Goal: Task Accomplishment & Management: Use online tool/utility

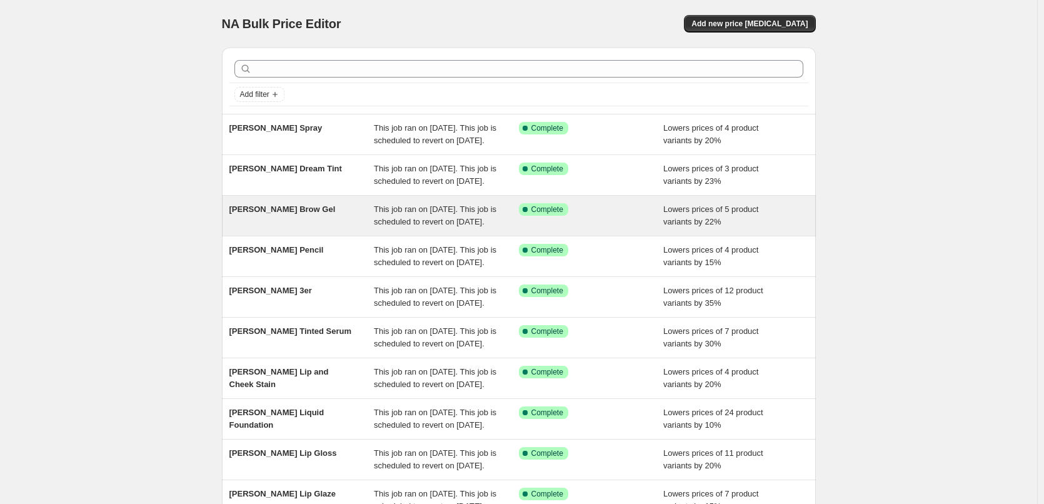
scroll to position [265, 0]
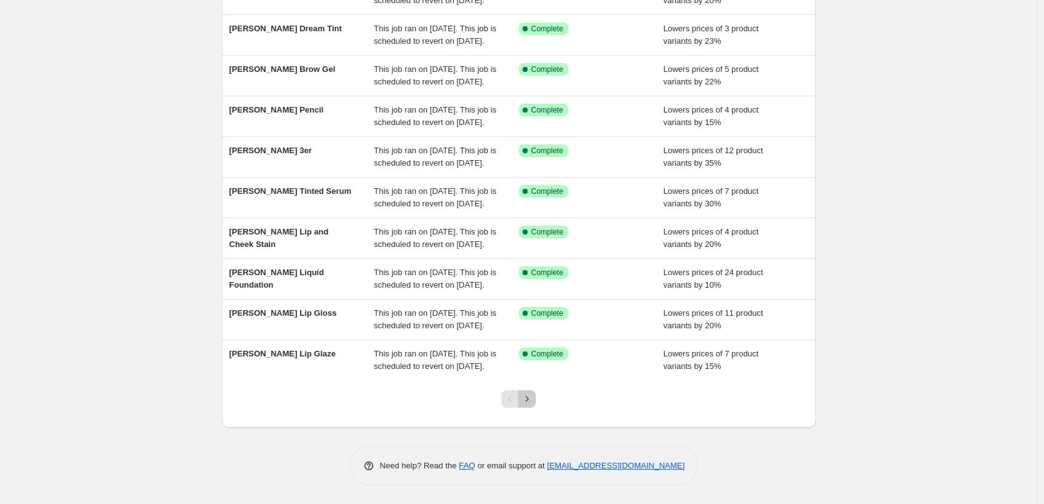
click at [532, 403] on icon "Next" at bounding box center [527, 398] width 12 height 12
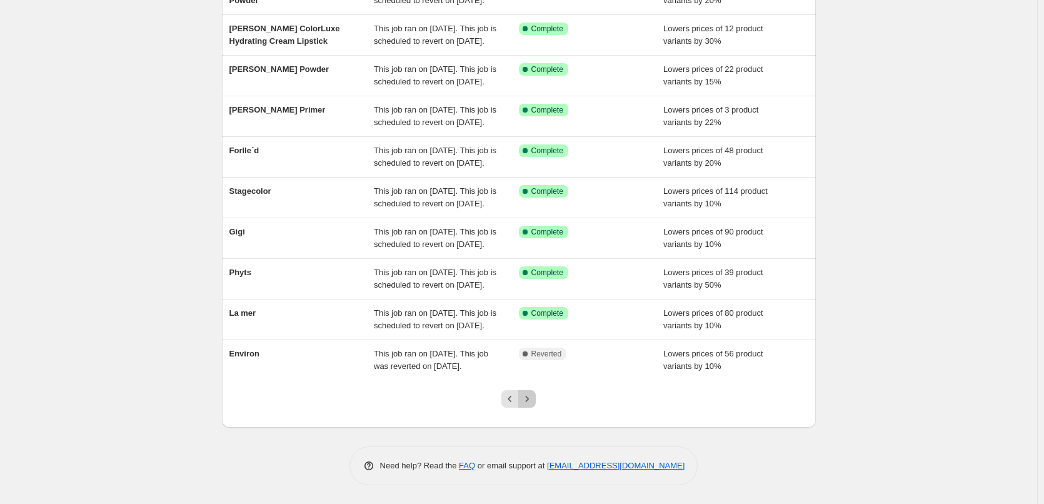
click at [532, 403] on icon "Next" at bounding box center [527, 398] width 12 height 12
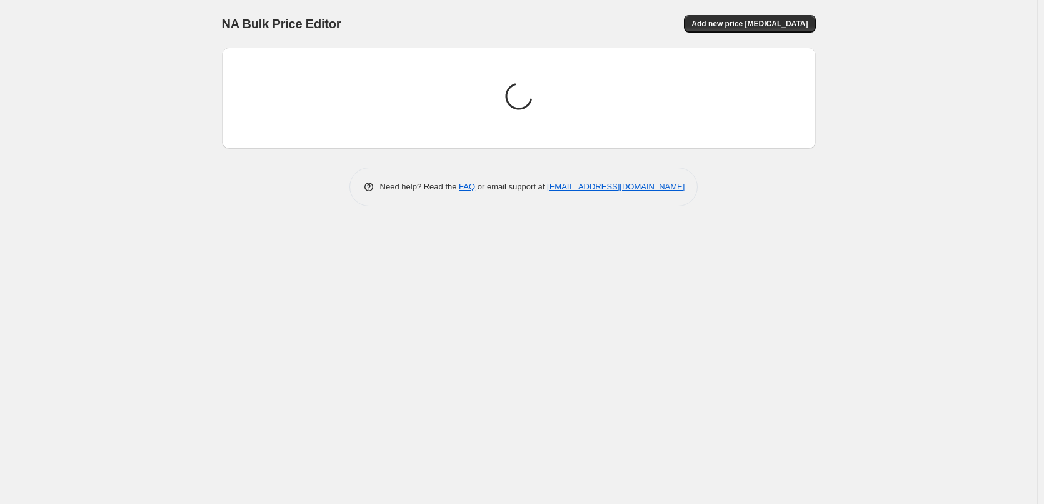
scroll to position [0, 0]
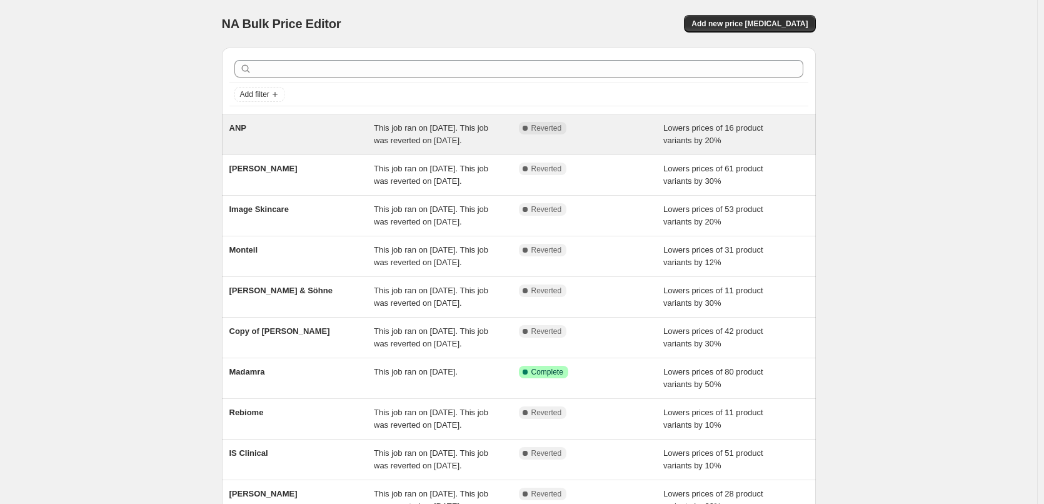
click at [241, 125] on span "ANP" at bounding box center [237, 127] width 17 height 9
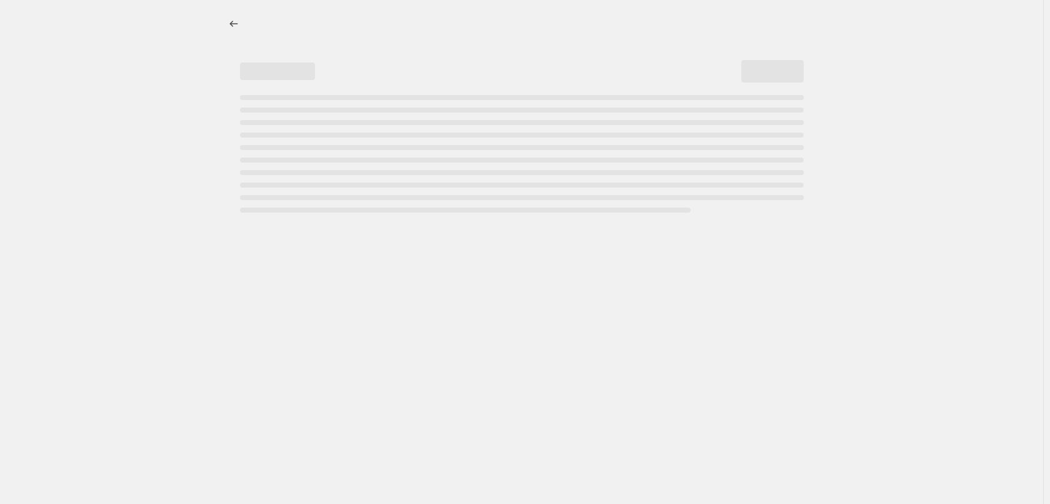
select select "percentage"
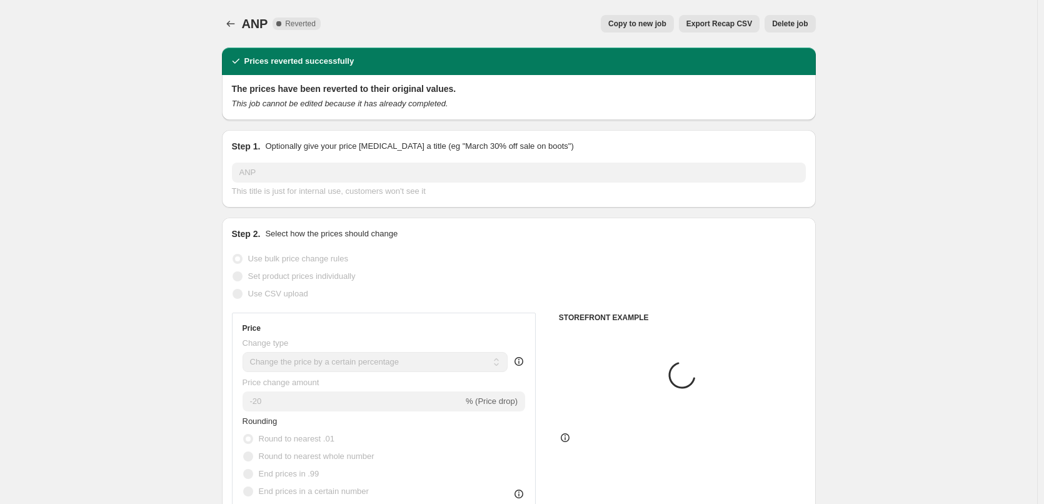
select select "vendor"
click at [649, 9] on div "ANP. This page is ready ANP Complete Reverted Copy to new job Export Recap CSV …" at bounding box center [519, 23] width 594 height 47
click at [654, 23] on span "Copy to new job" at bounding box center [637, 24] width 58 height 10
select select "percentage"
select select "vendor"
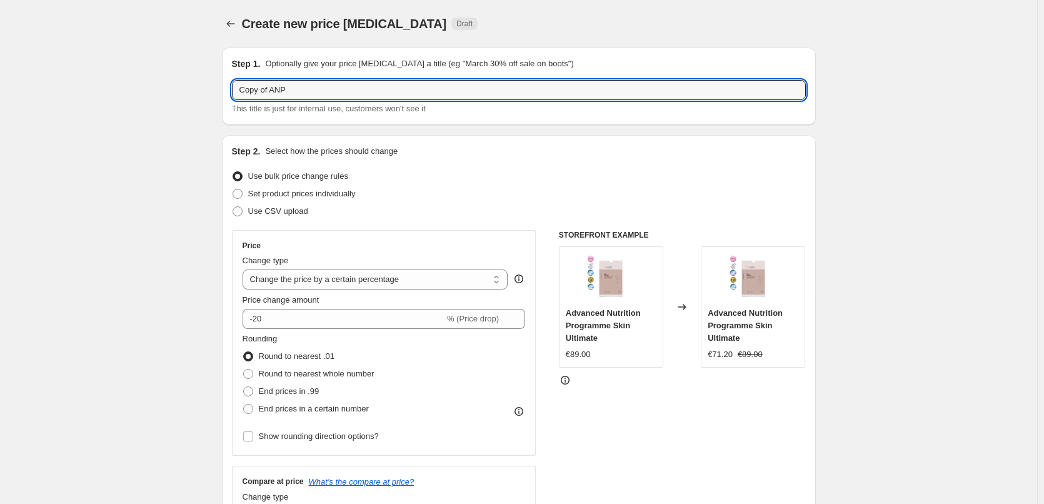
drag, startPoint x: 273, startPoint y: 92, endPoint x: 112, endPoint y: 55, distance: 165.4
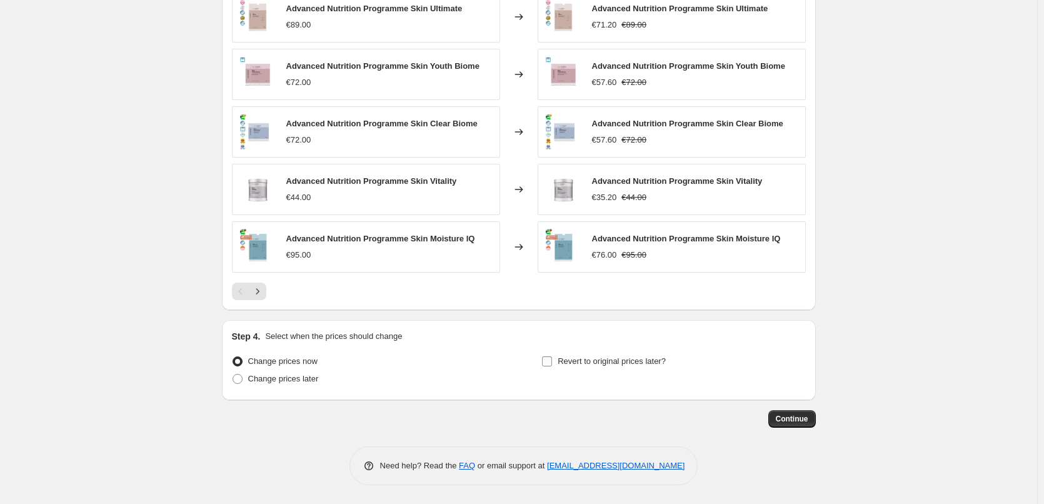
type input "ANP"
click at [607, 364] on span "Revert to original prices later?" at bounding box center [611, 360] width 108 height 9
click at [552, 364] on input "Revert to original prices later?" at bounding box center [547, 361] width 10 height 10
checkbox input "true"
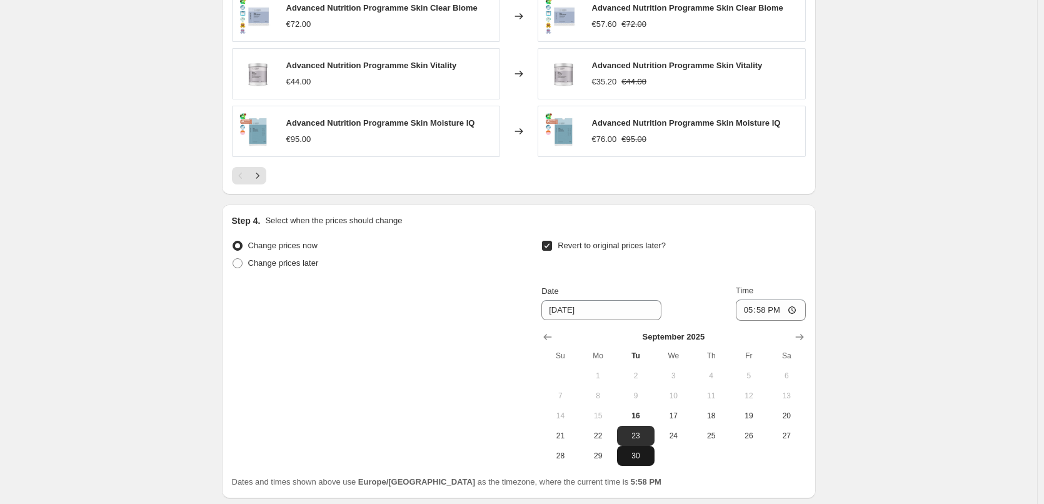
scroll to position [1100, 0]
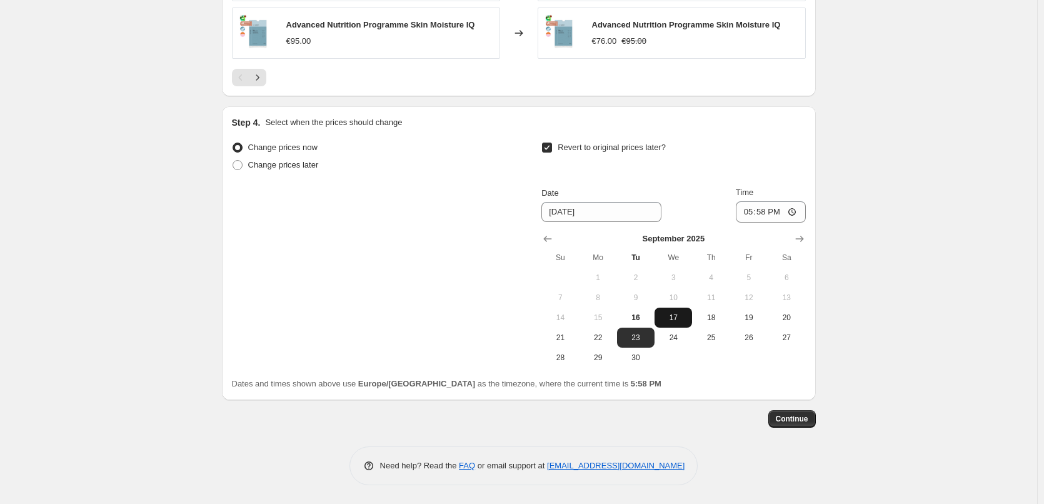
click at [683, 316] on span "17" at bounding box center [672, 317] width 27 height 10
type input "[DATE]"
click at [751, 214] on input "17:58" at bounding box center [771, 211] width 70 height 21
type input "03:00"
click at [799, 416] on span "Continue" at bounding box center [792, 419] width 32 height 10
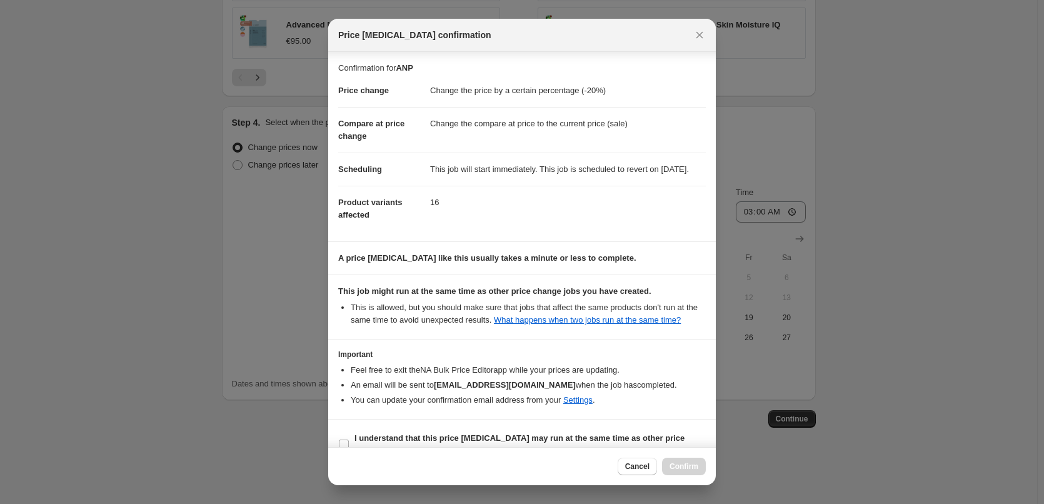
scroll to position [35, 0]
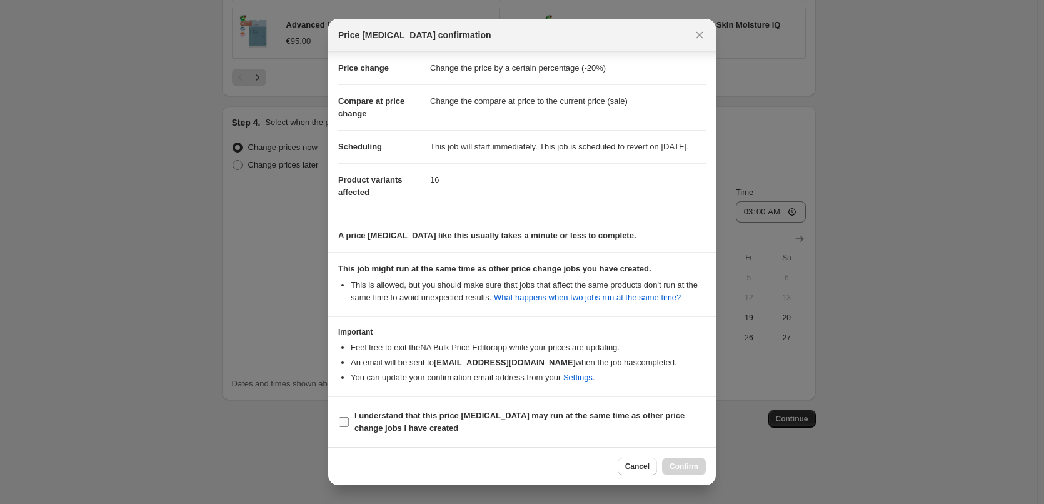
click at [421, 417] on b "I understand that this price [MEDICAL_DATA] may run at the same time as other p…" at bounding box center [519, 422] width 330 height 22
click at [349, 417] on input "I understand that this price [MEDICAL_DATA] may run at the same time as other p…" at bounding box center [344, 422] width 10 height 10
checkbox input "true"
click at [700, 466] on button "Confirm" at bounding box center [684, 465] width 44 height 17
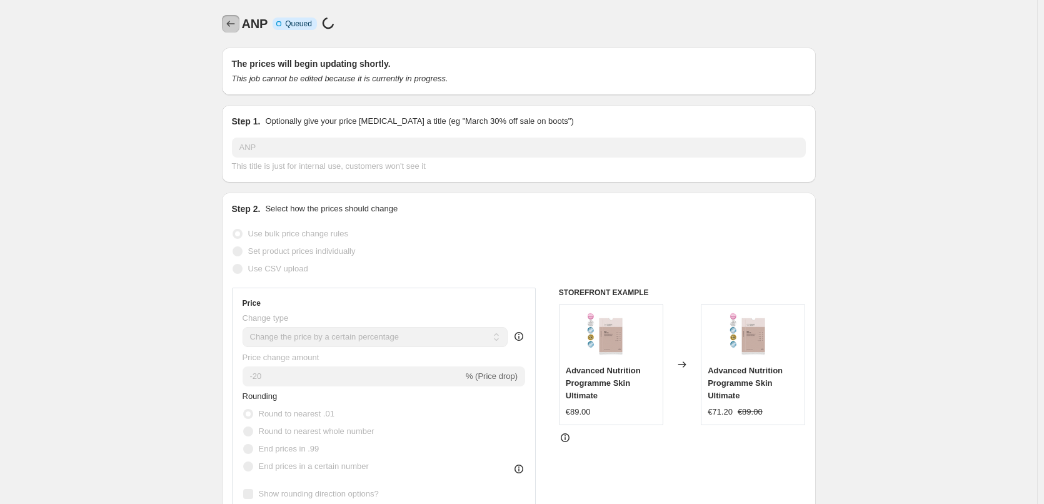
click at [235, 22] on icon "Price change jobs" at bounding box center [230, 23] width 12 height 12
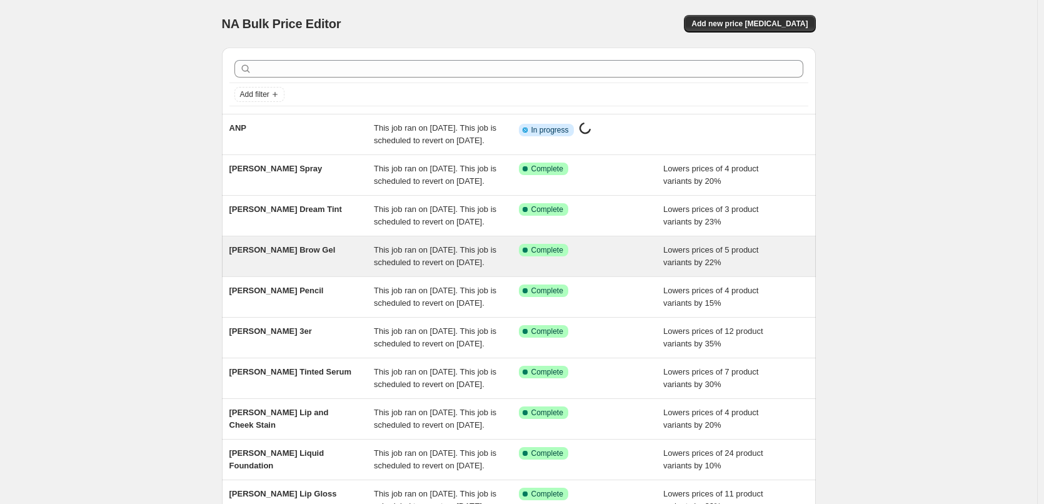
scroll to position [265, 0]
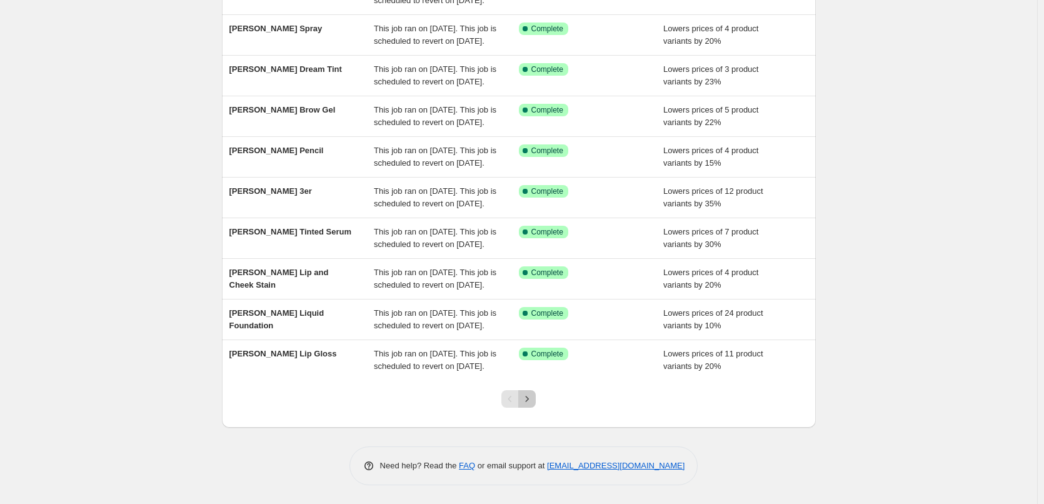
click at [534, 391] on button "Next" at bounding box center [526, 398] width 17 height 17
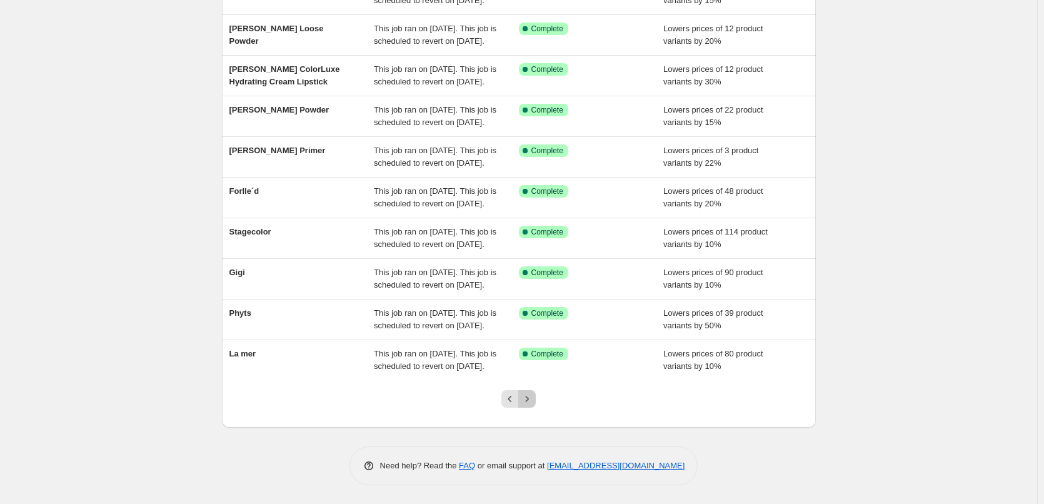
click at [534, 392] on button "Next" at bounding box center [526, 398] width 17 height 17
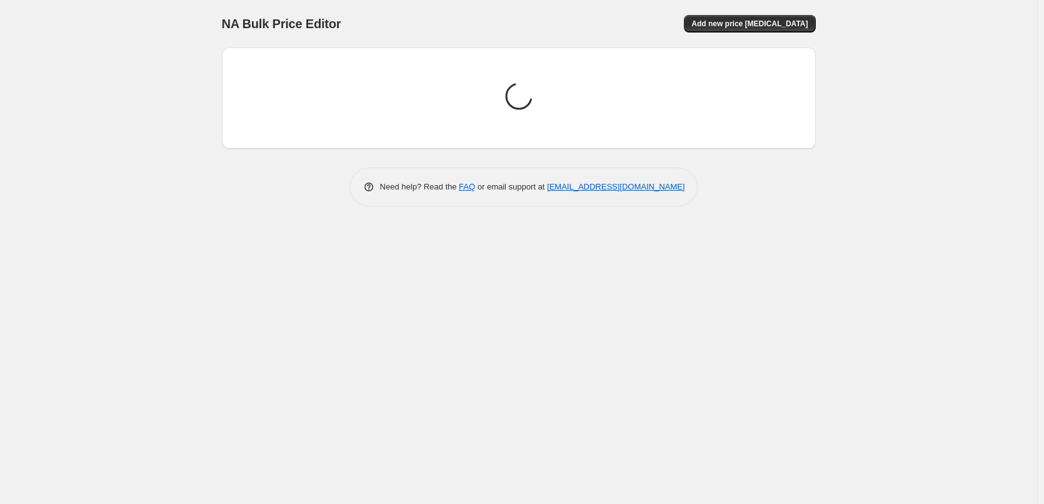
scroll to position [0, 0]
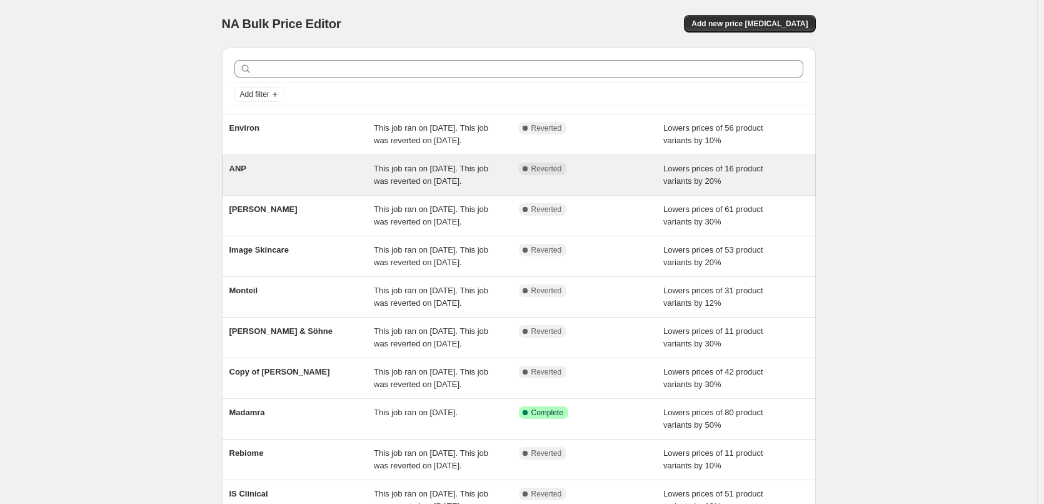
click at [250, 186] on div "ANP" at bounding box center [301, 174] width 145 height 25
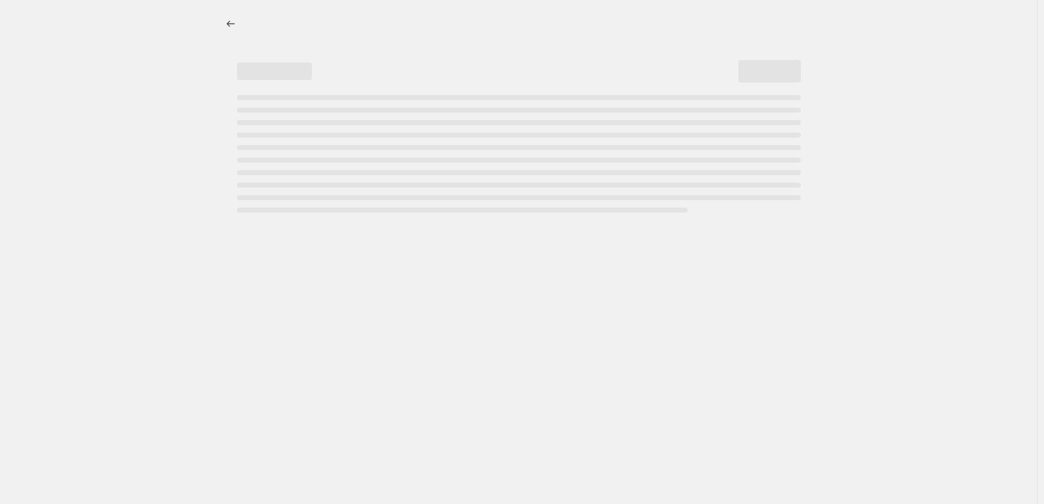
select select "percentage"
select select "vendor"
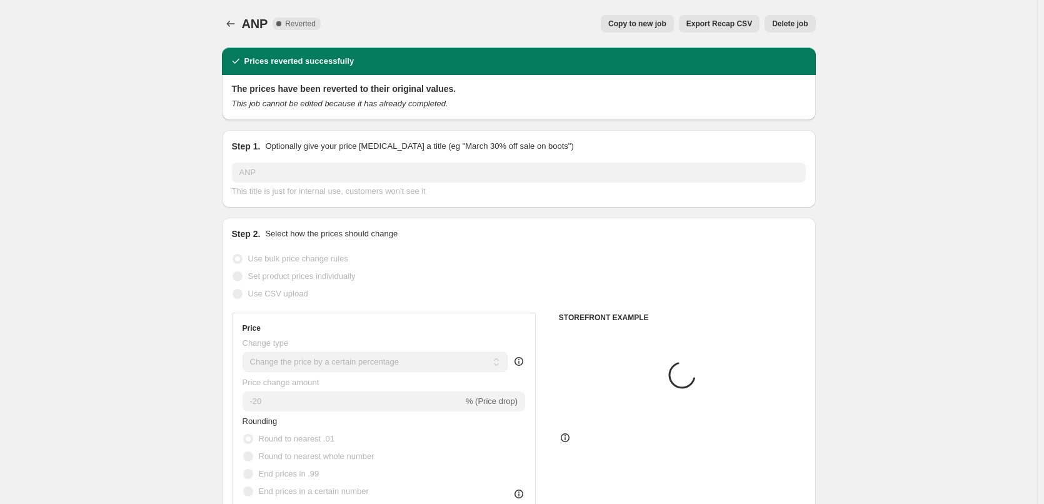
drag, startPoint x: 812, startPoint y: 15, endPoint x: 812, endPoint y: 26, distance: 10.6
click at [812, 22] on div "ANP. This page is ready ANP Complete Reverted Copy to new job Export Recap CSV …" at bounding box center [519, 23] width 594 height 47
click at [812, 26] on button "Delete job" at bounding box center [789, 23] width 51 height 17
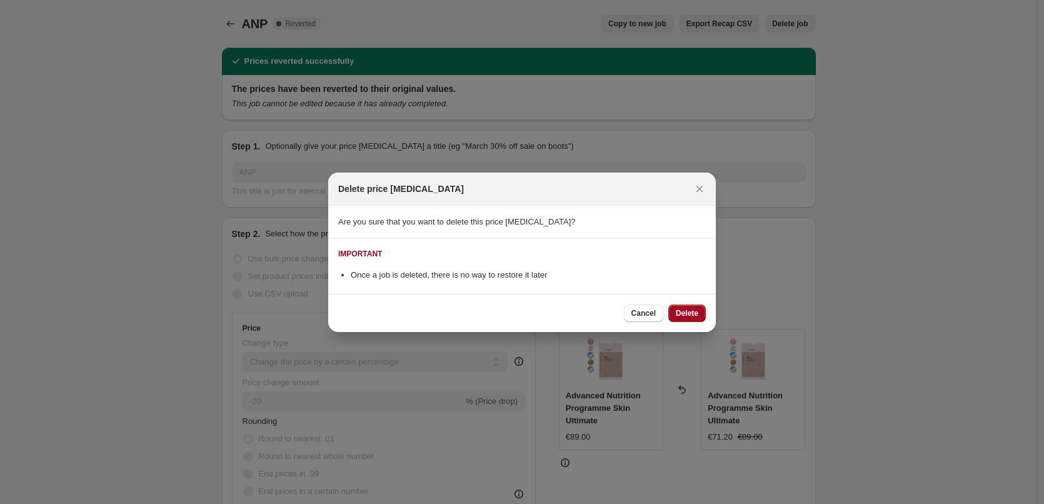
click at [697, 319] on button "Delete" at bounding box center [686, 312] width 37 height 17
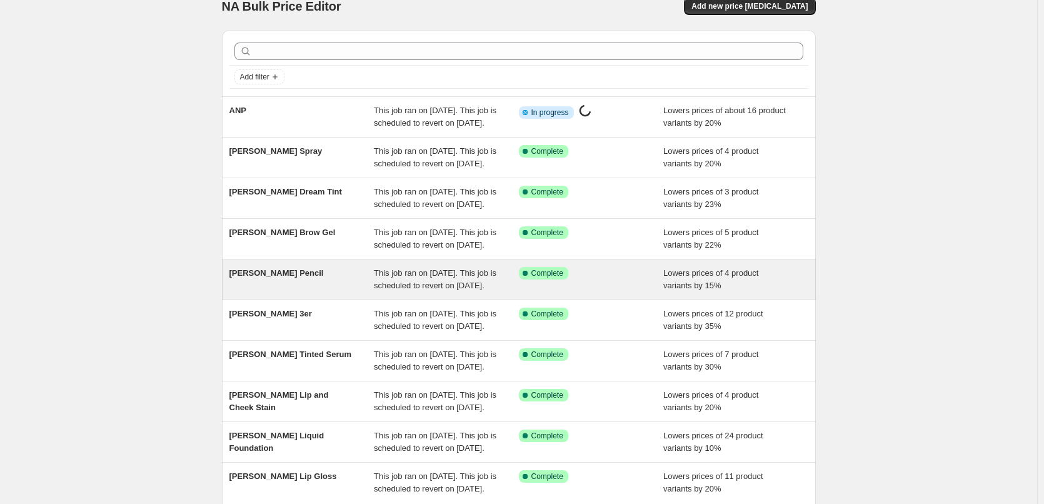
scroll to position [265, 0]
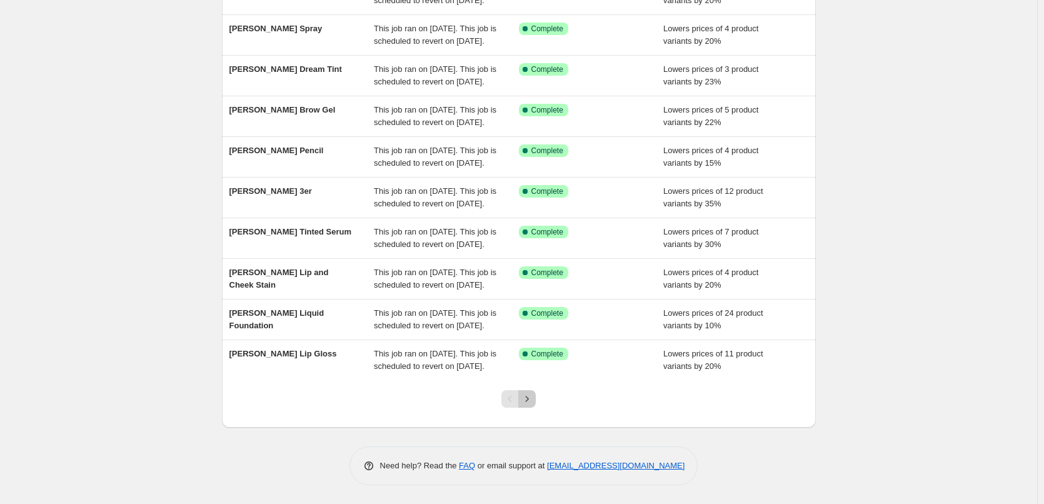
click at [525, 401] on icon "Next" at bounding box center [527, 398] width 12 height 12
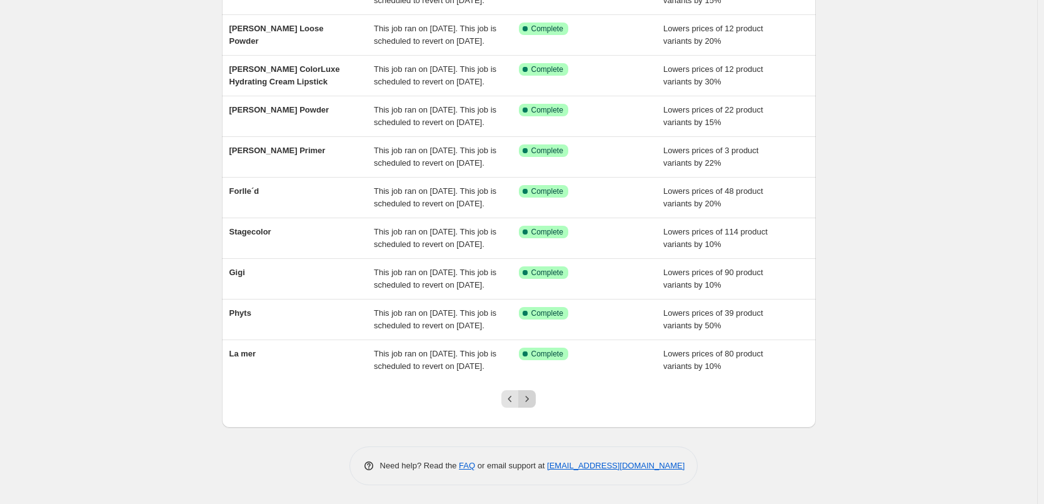
click at [526, 402] on icon "Next" at bounding box center [527, 398] width 12 height 12
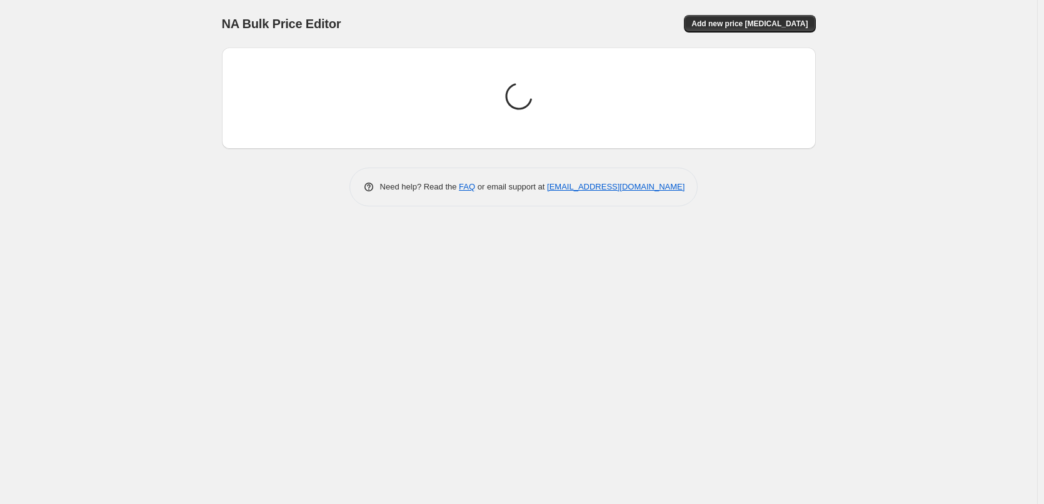
scroll to position [0, 0]
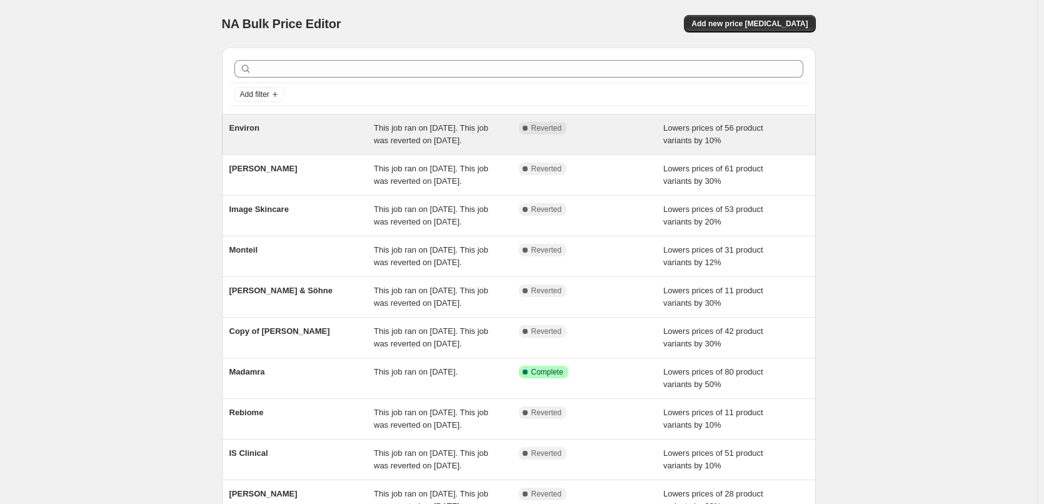
click at [252, 131] on span "Environ" at bounding box center [244, 127] width 30 height 9
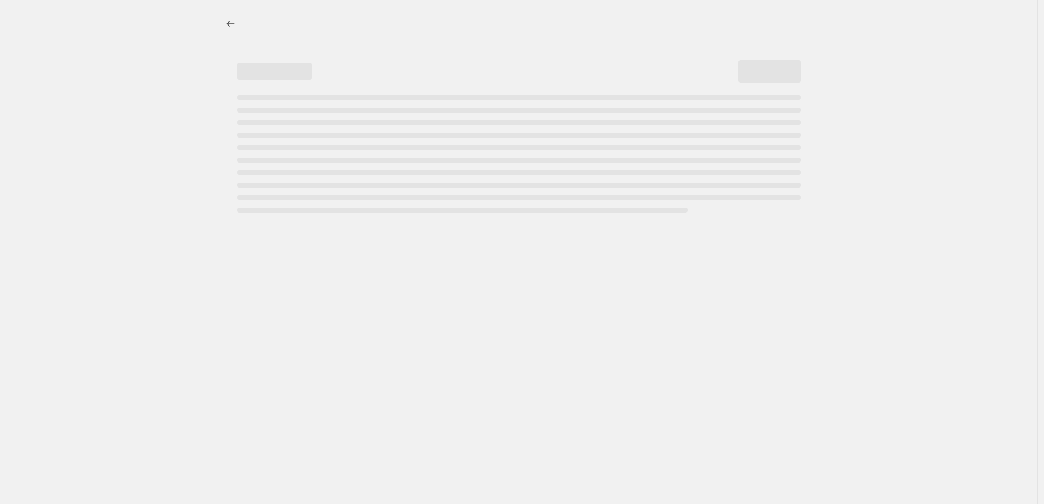
select select "percentage"
select select "vendor"
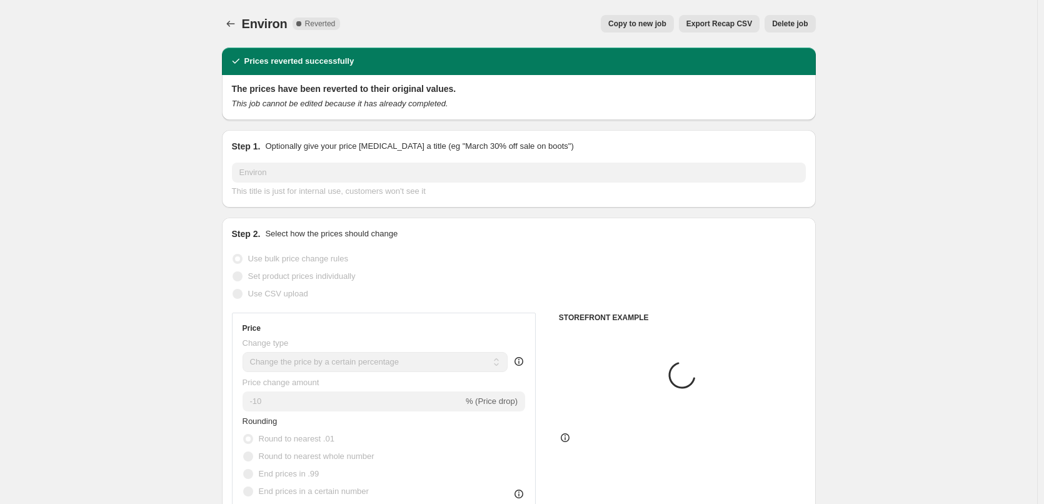
click at [666, 24] on span "Copy to new job" at bounding box center [637, 24] width 58 height 10
select select "percentage"
select select "vendor"
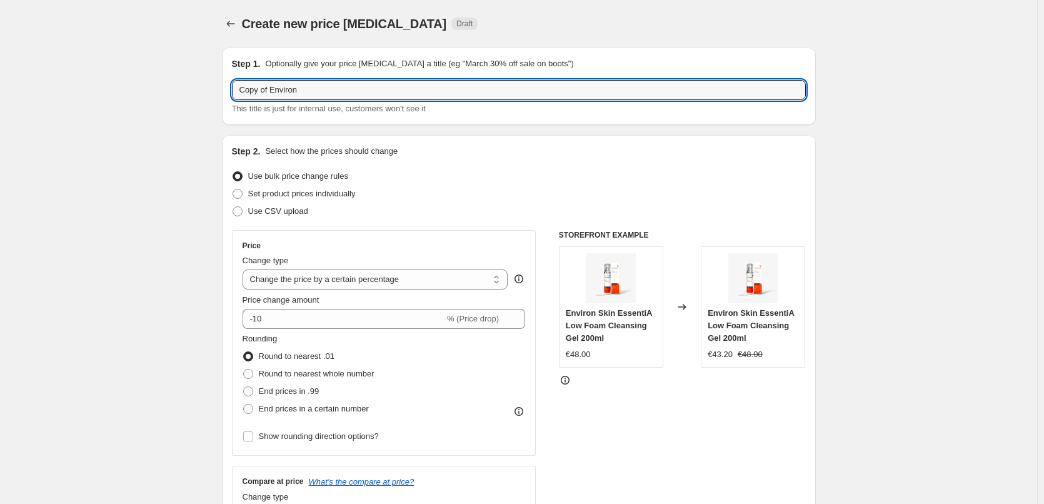
drag, startPoint x: 271, startPoint y: 89, endPoint x: 171, endPoint y: 85, distance: 100.1
type input "Environ"
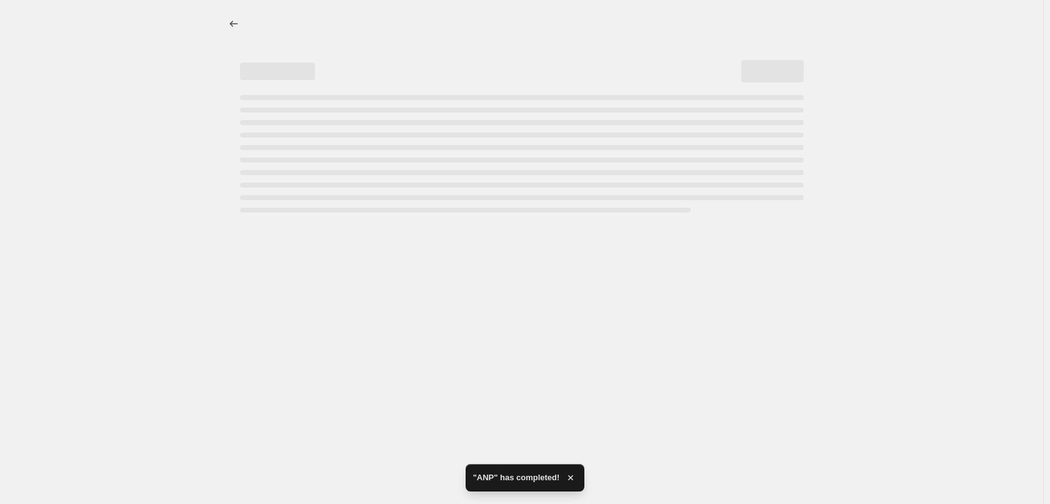
select select "percentage"
select select "vendor"
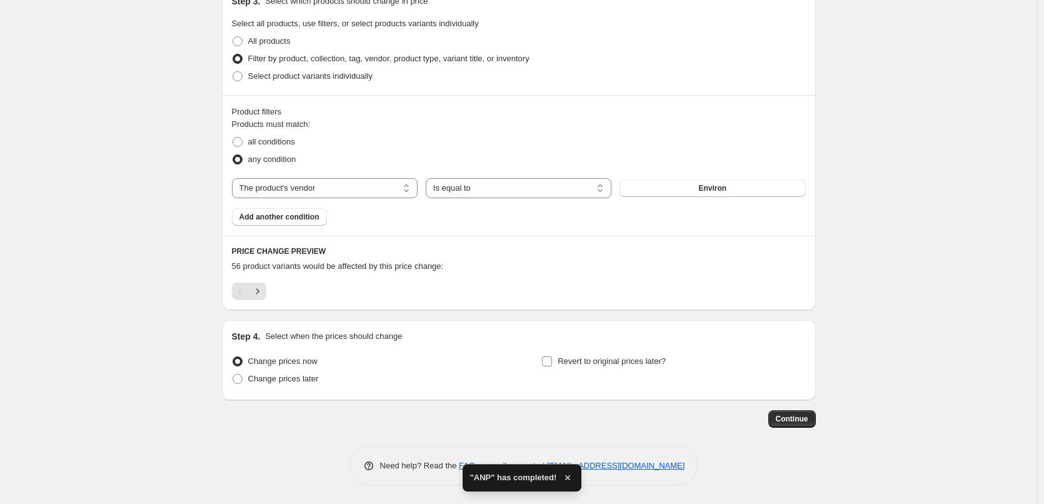
click at [642, 355] on span "Revert to original prices later?" at bounding box center [611, 361] width 108 height 12
click at [552, 356] on input "Revert to original prices later?" at bounding box center [547, 361] width 10 height 10
checkbox input "true"
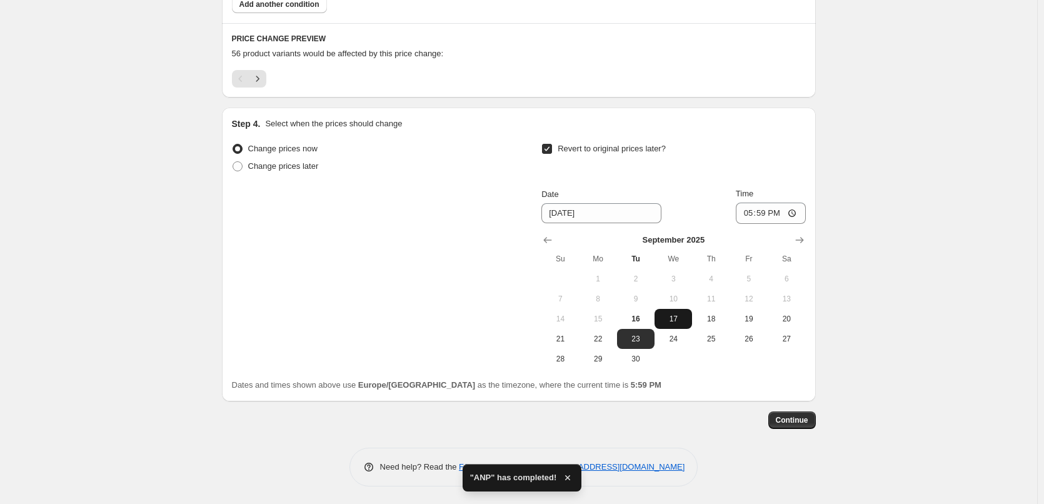
scroll to position [813, 0]
click at [682, 316] on span "17" at bounding box center [672, 317] width 27 height 10
type input "[DATE]"
click at [754, 211] on input "17:59" at bounding box center [771, 211] width 70 height 21
type input "03:00"
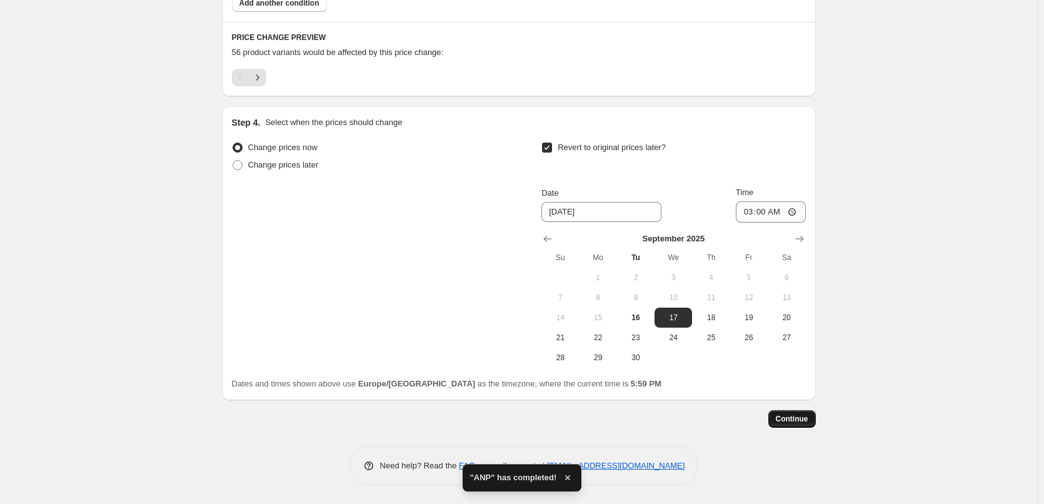
click at [808, 418] on span "Continue" at bounding box center [792, 419] width 32 height 10
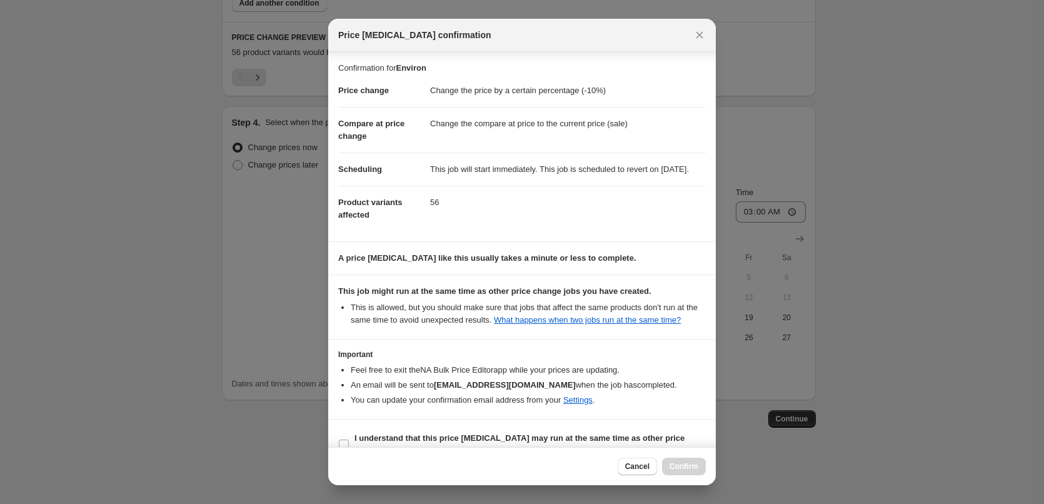
scroll to position [35, 0]
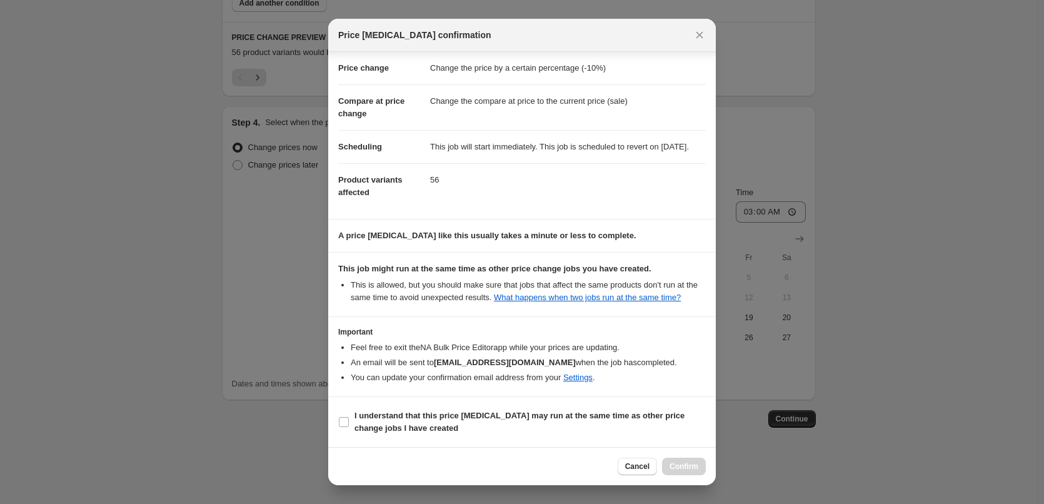
click at [409, 399] on section "I understand that this price [MEDICAL_DATA] may run at the same time as other p…" at bounding box center [521, 422] width 387 height 50
drag, startPoint x: 408, startPoint y: 409, endPoint x: 457, endPoint y: 428, distance: 53.0
click at [407, 409] on span "I understand that this price [MEDICAL_DATA] may run at the same time as other p…" at bounding box center [529, 421] width 351 height 25
click at [349, 417] on input "I understand that this price [MEDICAL_DATA] may run at the same time as other p…" at bounding box center [344, 422] width 10 height 10
checkbox input "true"
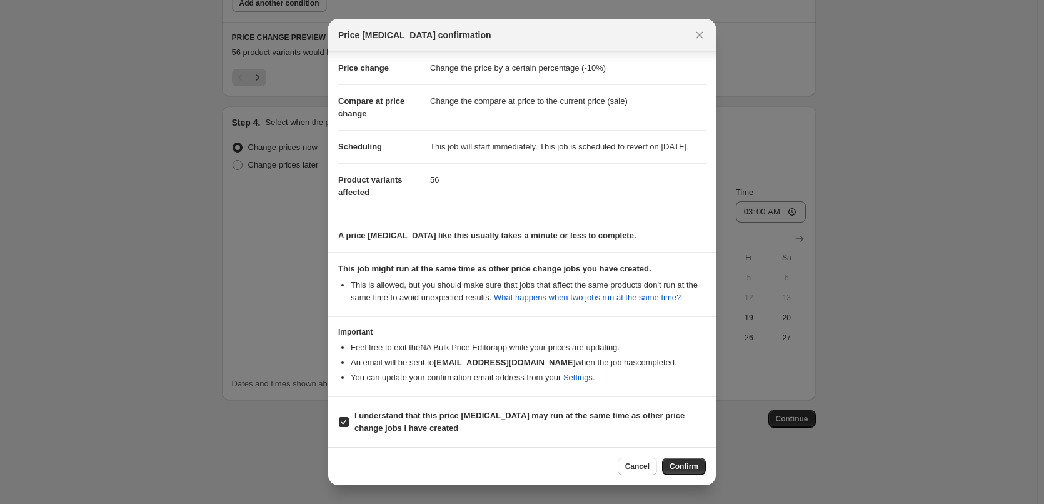
click at [691, 465] on span "Confirm" at bounding box center [683, 466] width 29 height 10
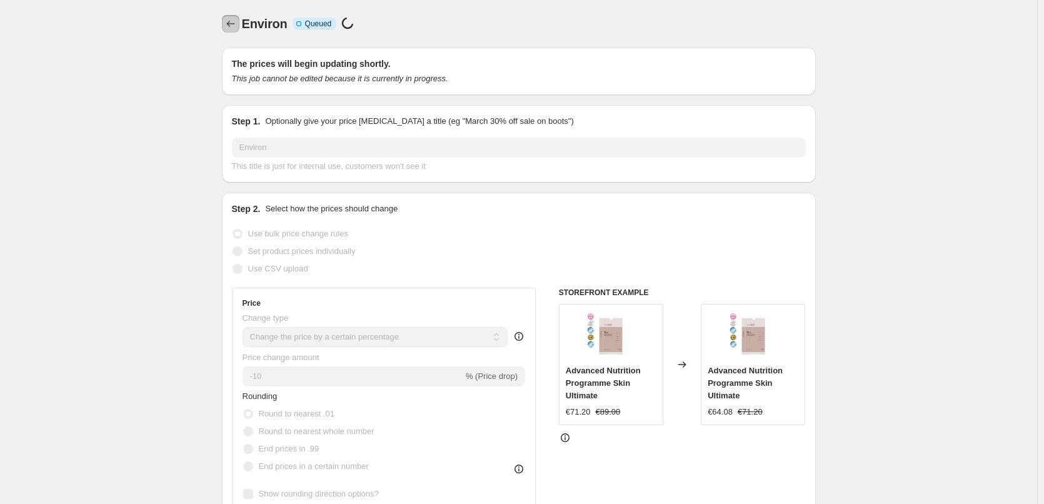
click at [232, 24] on icon "Price change jobs" at bounding box center [230, 23] width 12 height 12
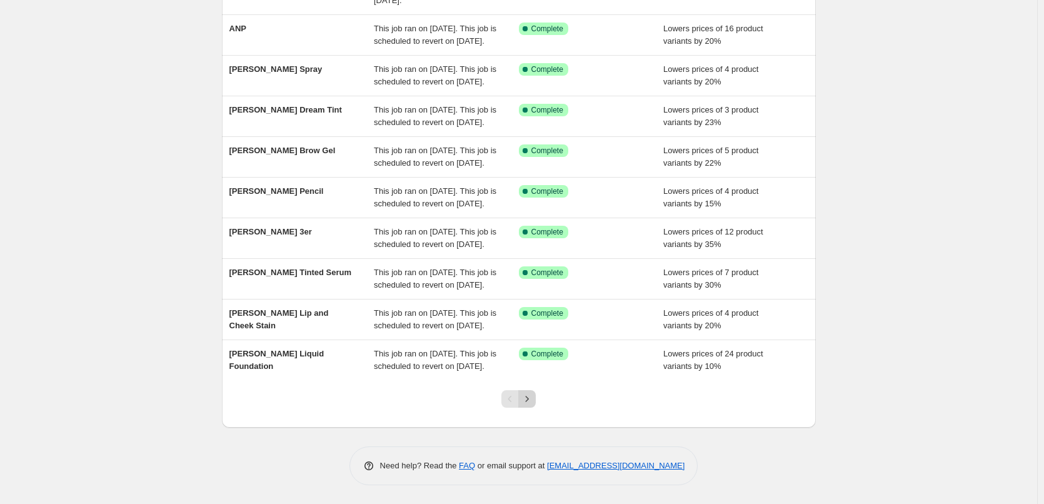
click at [536, 392] on button "Next" at bounding box center [526, 398] width 17 height 17
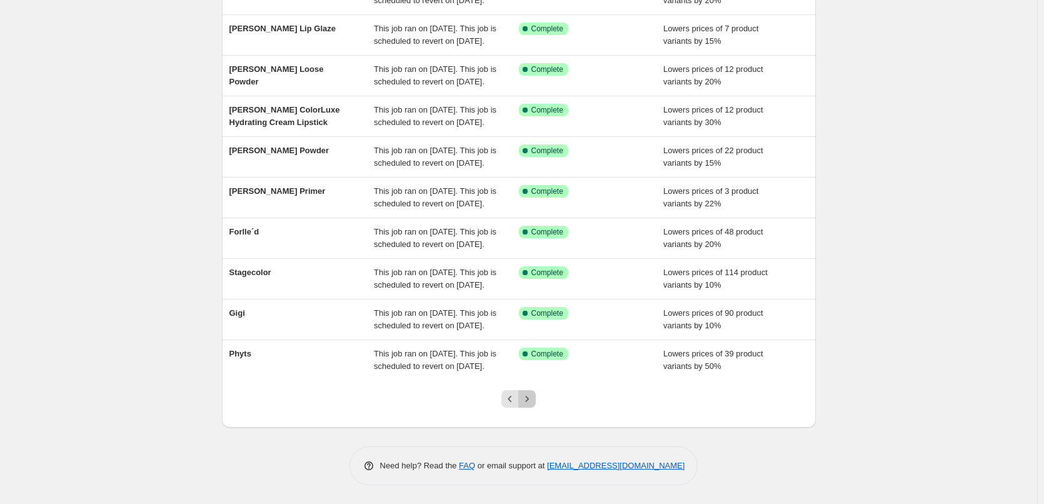
click at [536, 392] on button "Next" at bounding box center [526, 398] width 17 height 17
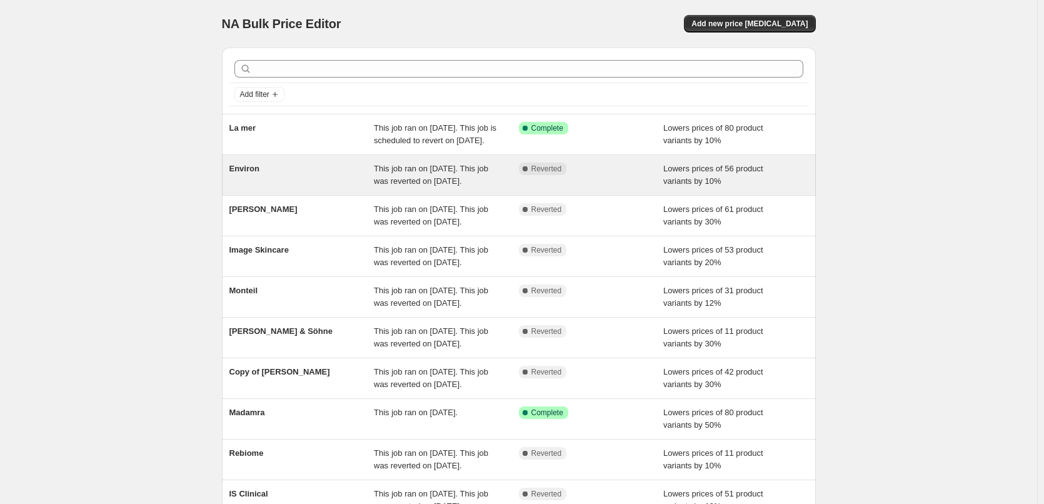
click at [259, 173] on span "Environ" at bounding box center [244, 168] width 30 height 9
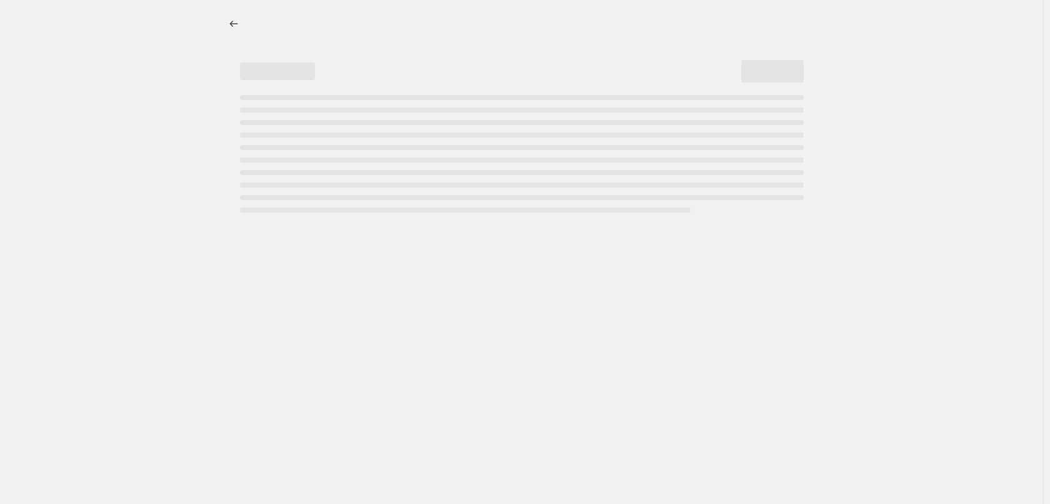
select select "percentage"
select select "vendor"
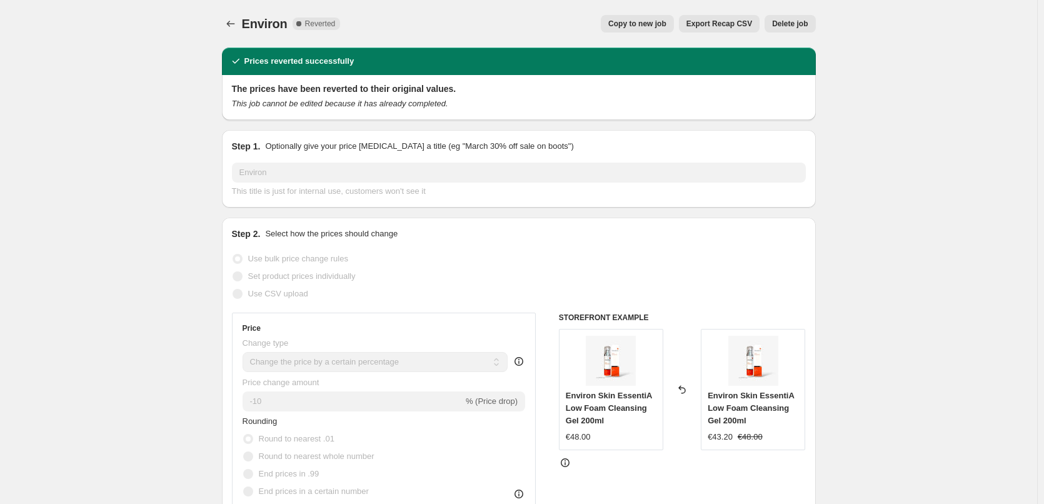
click at [798, 19] on button "Delete job" at bounding box center [789, 23] width 51 height 17
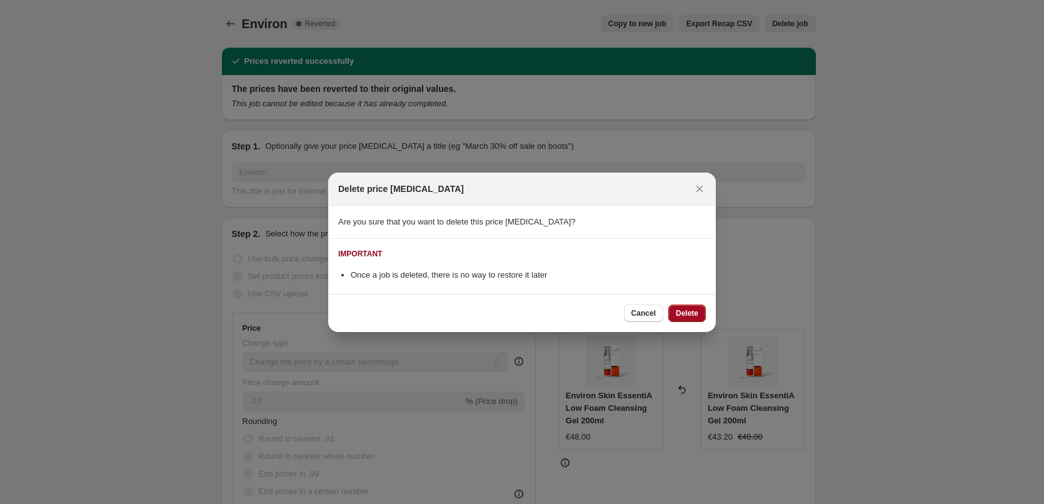
click at [692, 316] on span "Delete" at bounding box center [687, 313] width 22 height 10
